Goal: Subscribe to service/newsletter

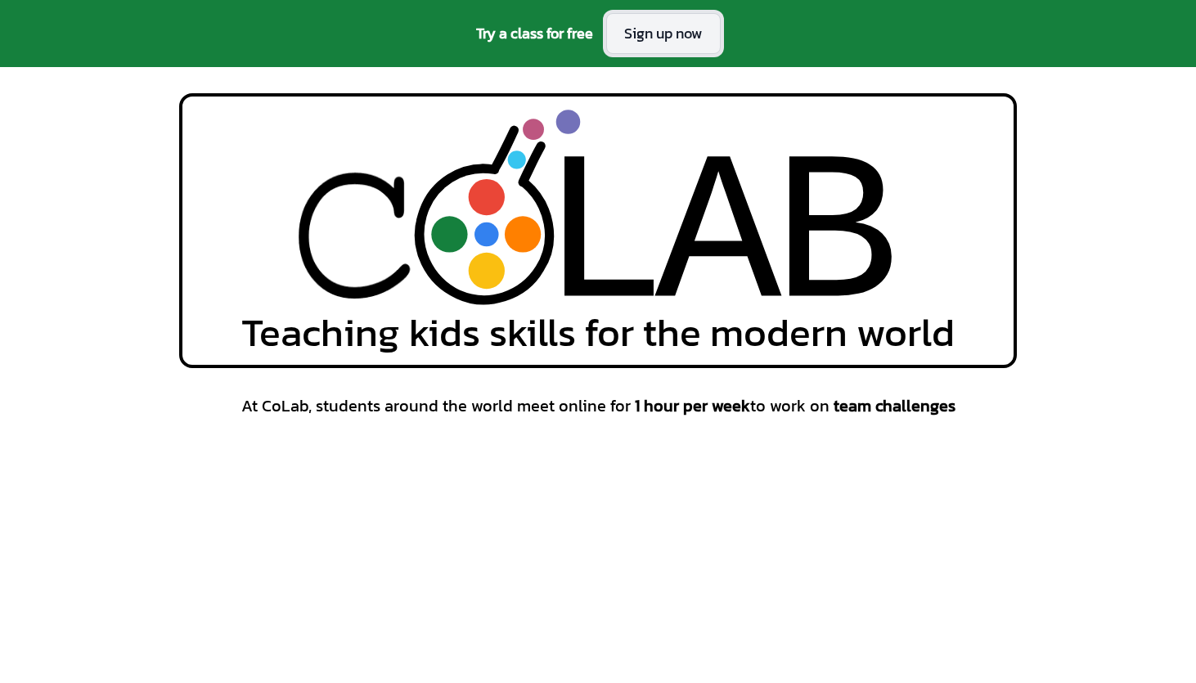
click at [648, 36] on link "Sign up now" at bounding box center [663, 33] width 114 height 41
